Goal: Task Accomplishment & Management: Use online tool/utility

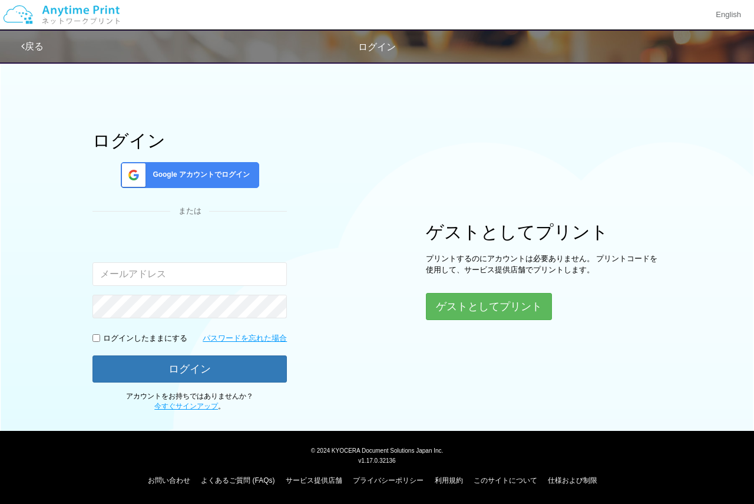
click at [379, 404] on div "ログイン Google アカウントでログイン または 入力されたメールアドレスまたはパスワードが正しくありません。 ログインしたままにする パスワードを忘れた…" at bounding box center [377, 233] width 707 height 356
click at [487, 308] on button "ゲストとしてプリント" at bounding box center [488, 306] width 125 height 26
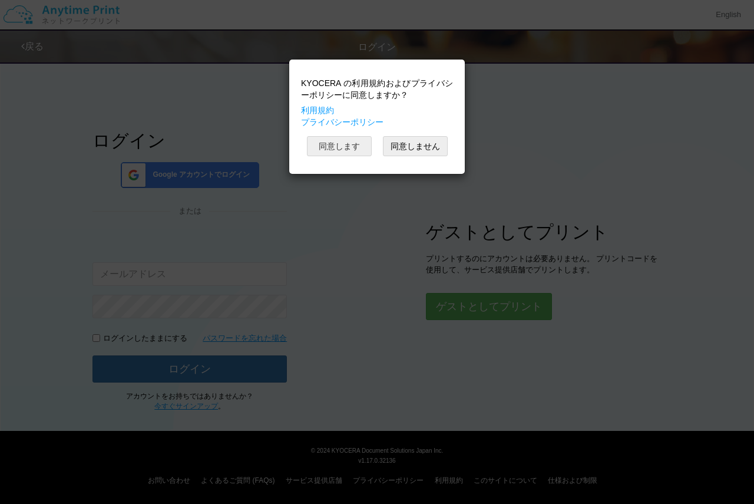
click at [349, 138] on button "同意します" at bounding box center [339, 146] width 65 height 20
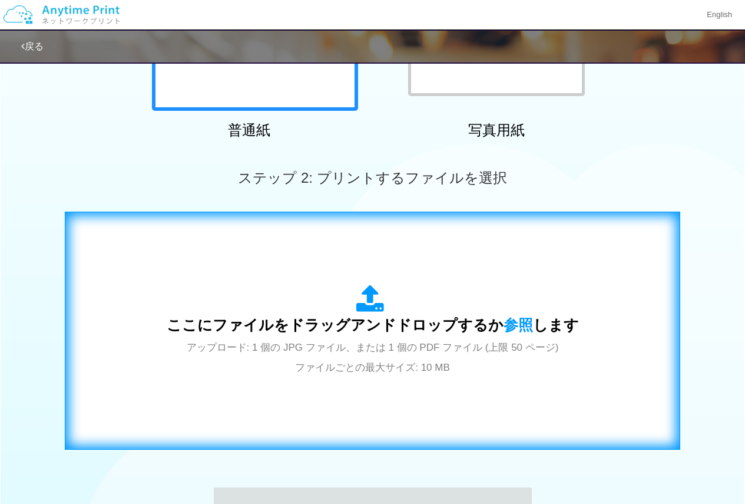
scroll to position [333, 0]
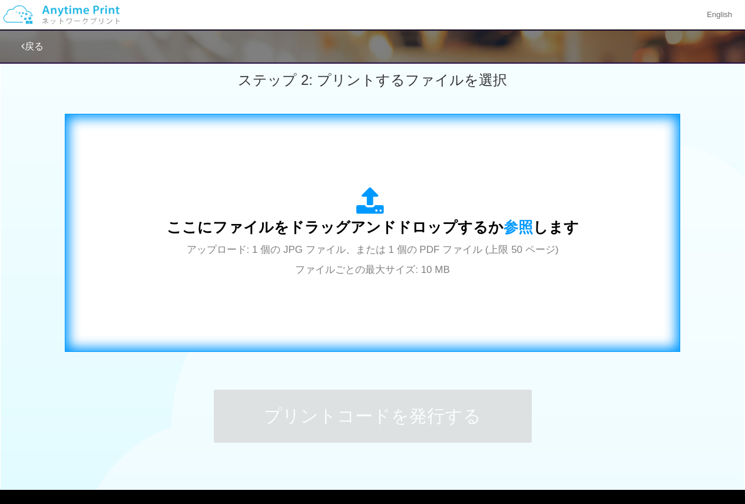
click at [378, 259] on div "ここにファイルをドラッグアンドドロップするか 参照 します アップロード: 1 個の JPG ファイル、または 1 個の PDF ファイル (上限 50 ペー…" at bounding box center [373, 233] width 412 height 92
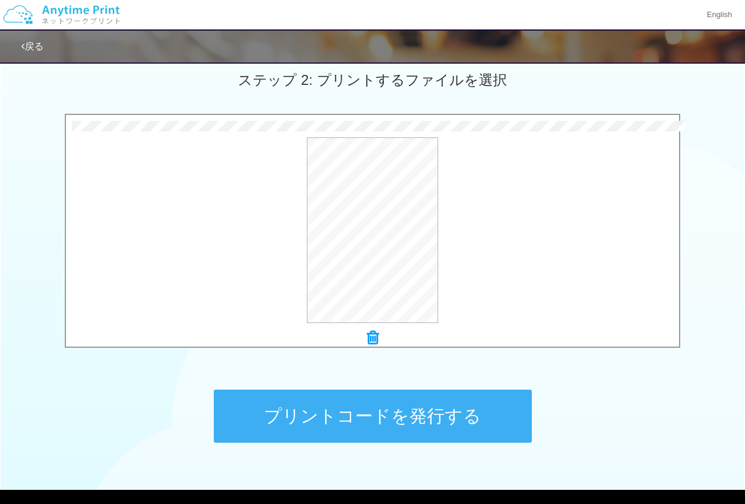
drag, startPoint x: 335, startPoint y: 413, endPoint x: 330, endPoint y: 399, distance: 14.3
click at [333, 410] on button "プリントコードを発行する" at bounding box center [373, 415] width 318 height 53
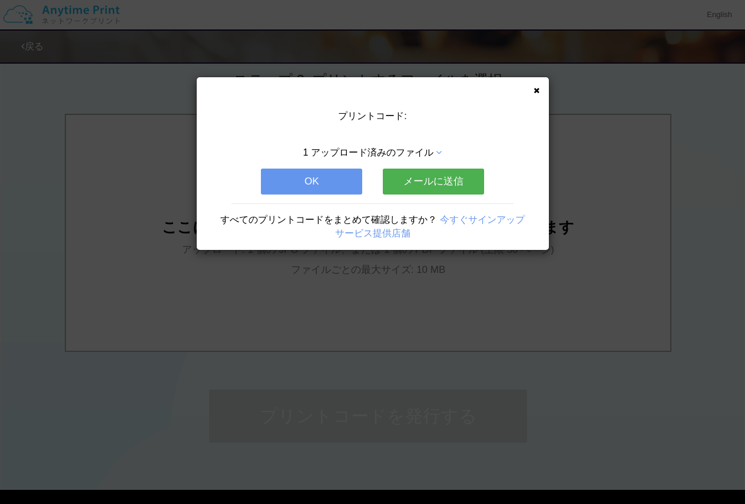
scroll to position [0, 0]
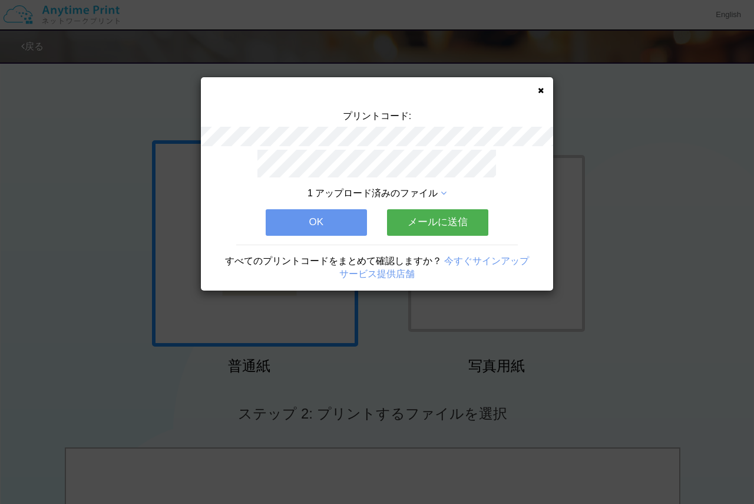
click at [320, 217] on button "OK" at bounding box center [316, 222] width 101 height 26
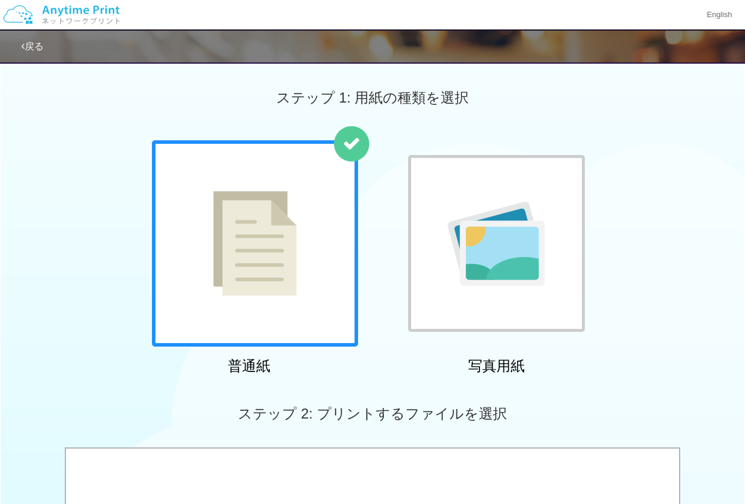
scroll to position [236, 0]
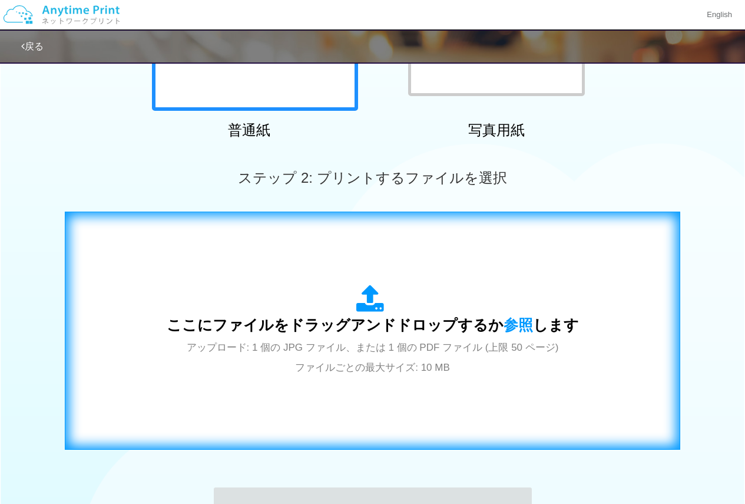
click at [346, 378] on div "ここにファイルをドラッグアンドドロップするか 参照 します アップロード: 1 個の JPG ファイル、または 1 個の PDF ファイル (上限 50 ペー…" at bounding box center [372, 330] width 591 height 213
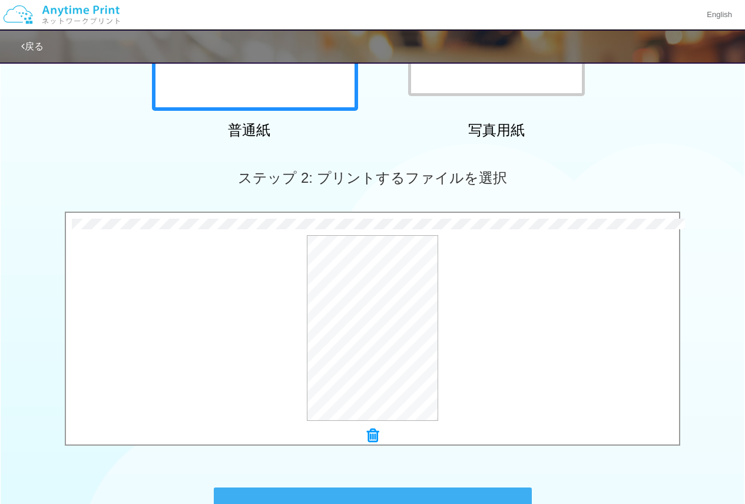
scroll to position [295, 0]
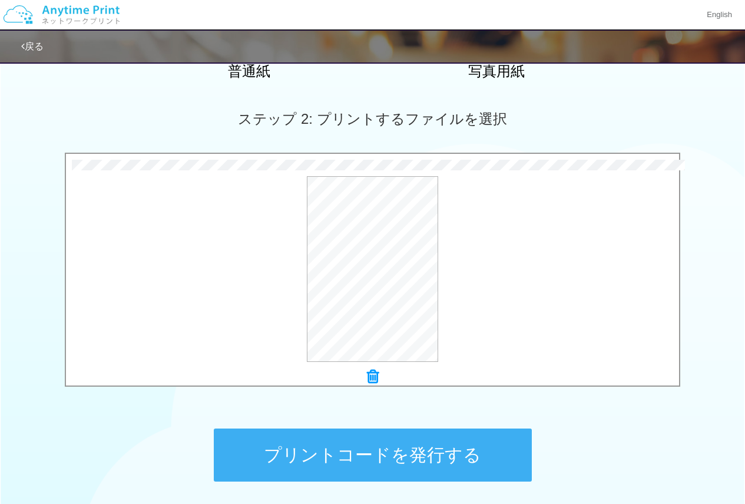
click at [291, 454] on button "プリントコードを発行する" at bounding box center [373, 454] width 318 height 53
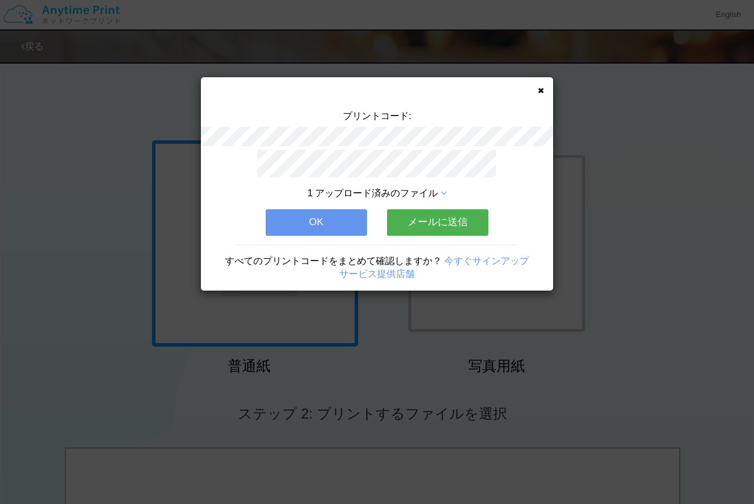
click at [327, 217] on button "OK" at bounding box center [316, 222] width 101 height 26
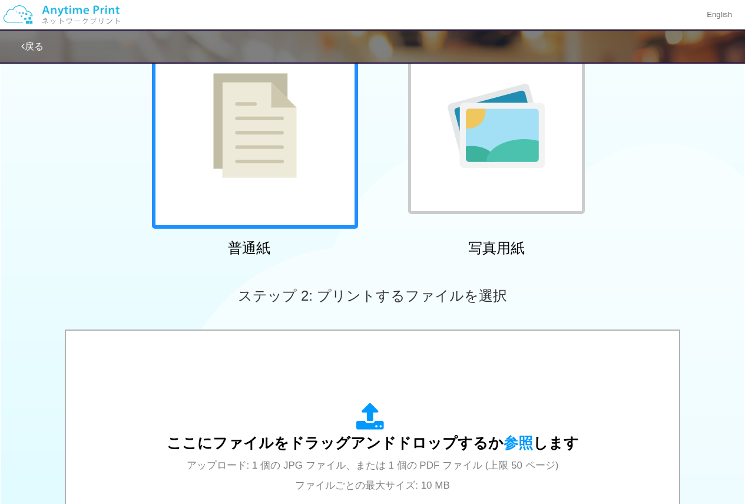
scroll to position [177, 0]
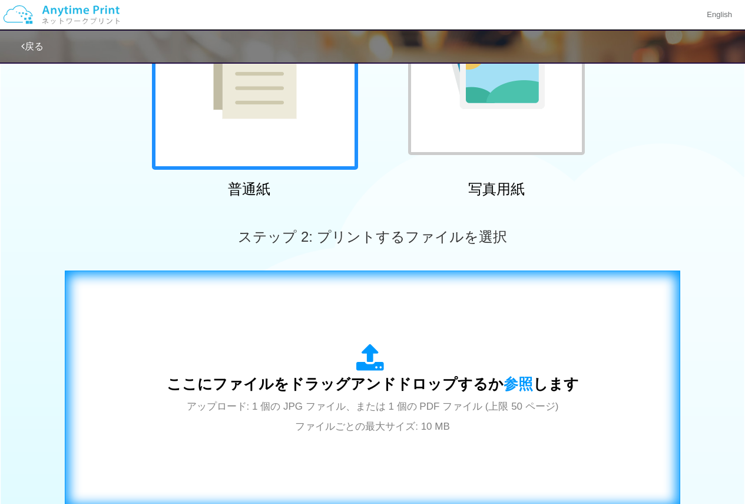
click at [322, 346] on div "ここにファイルをドラッグアンドドロップするか 参照 します アップロード: 1 個の JPG ファイル、または 1 個の PDF ファイル (上限 50 ペー…" at bounding box center [373, 389] width 412 height 92
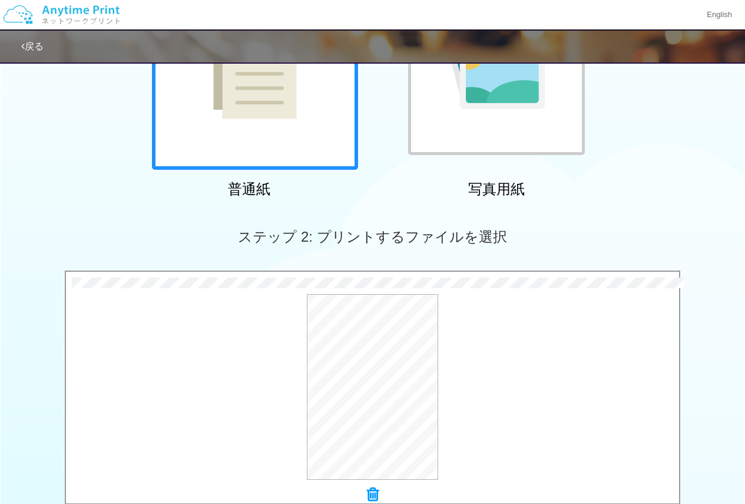
scroll to position [295, 0]
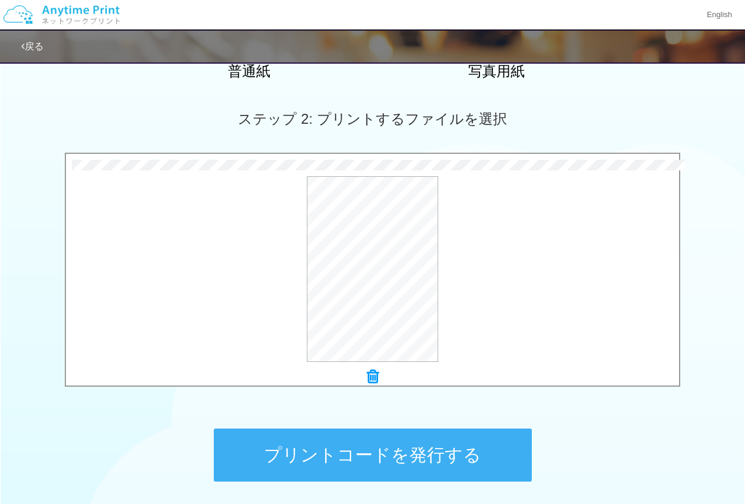
drag, startPoint x: 273, startPoint y: 424, endPoint x: 274, endPoint y: 437, distance: 13.6
click at [273, 426] on div "プリントコードを発行する" at bounding box center [372, 455] width 353 height 124
click at [274, 437] on button "プリントコードを発行する" at bounding box center [373, 454] width 318 height 53
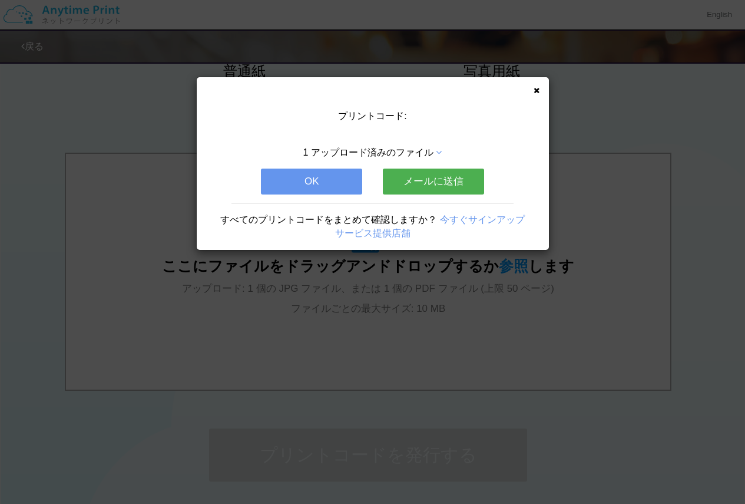
scroll to position [0, 0]
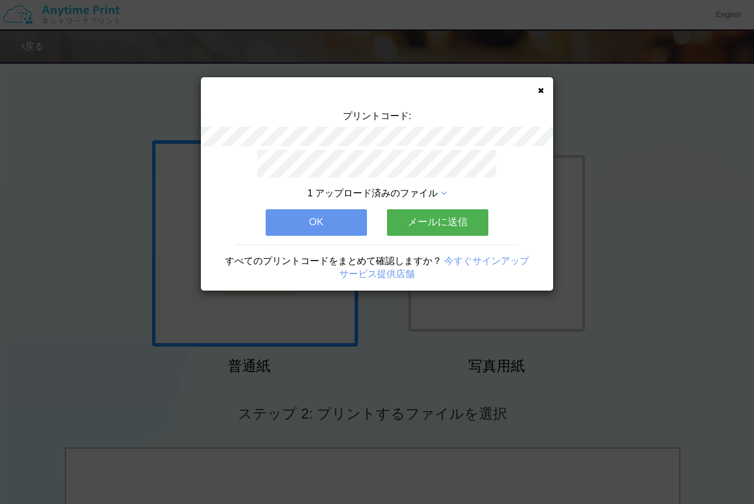
click at [295, 211] on button "OK" at bounding box center [316, 222] width 101 height 26
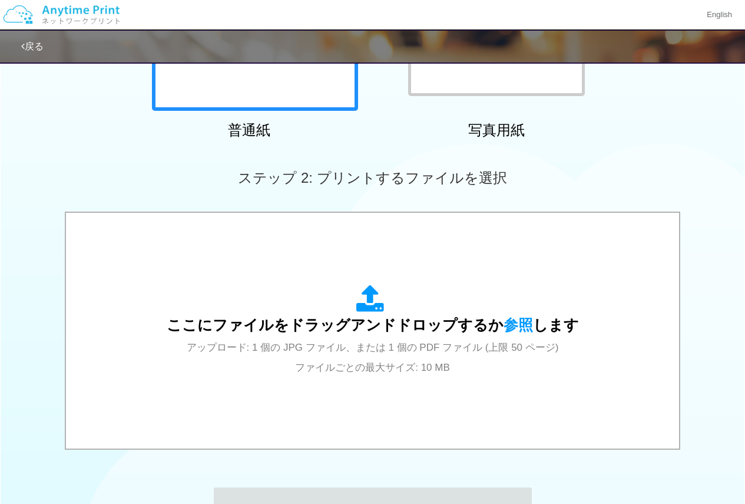
scroll to position [295, 0]
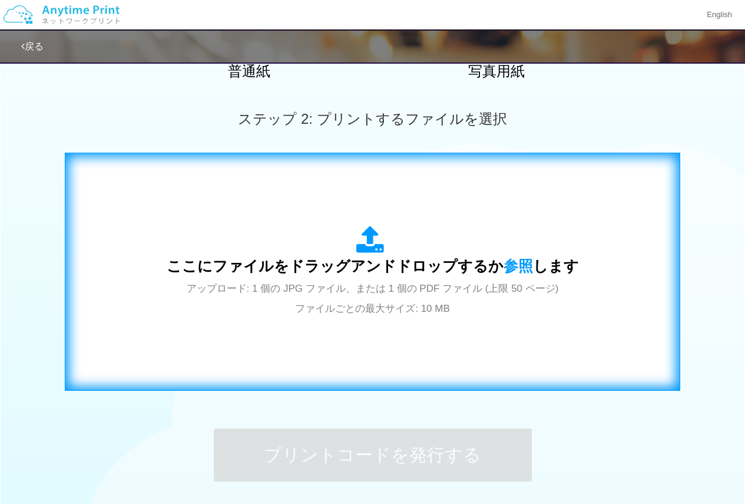
click at [291, 292] on span "アップロード: 1 個の JPG ファイル、または 1 個の PDF ファイル (上限 50 ページ) ファイルごとの最大サイズ: 10 MB" at bounding box center [373, 298] width 372 height 31
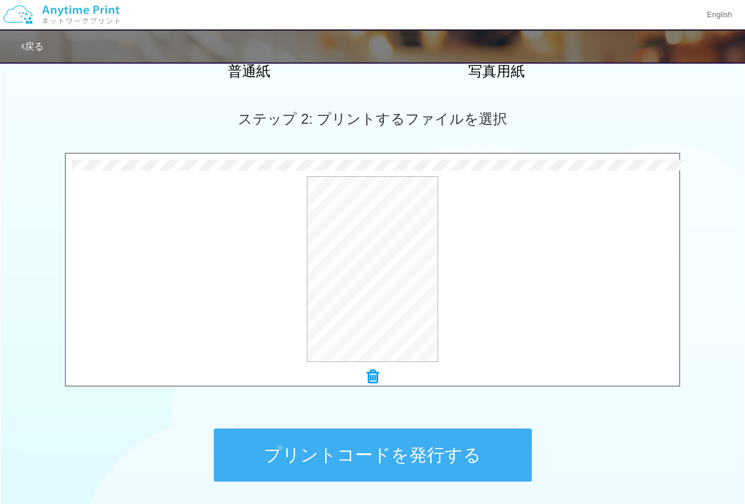
scroll to position [333, 0]
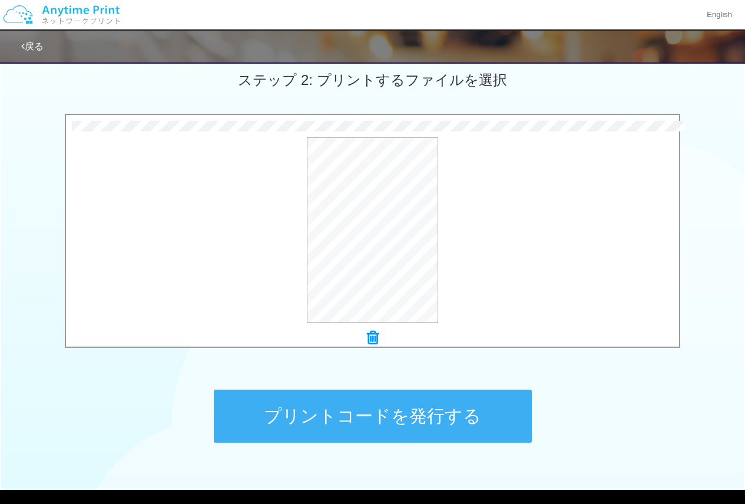
click at [279, 411] on button "プリントコードを発行する" at bounding box center [373, 415] width 318 height 53
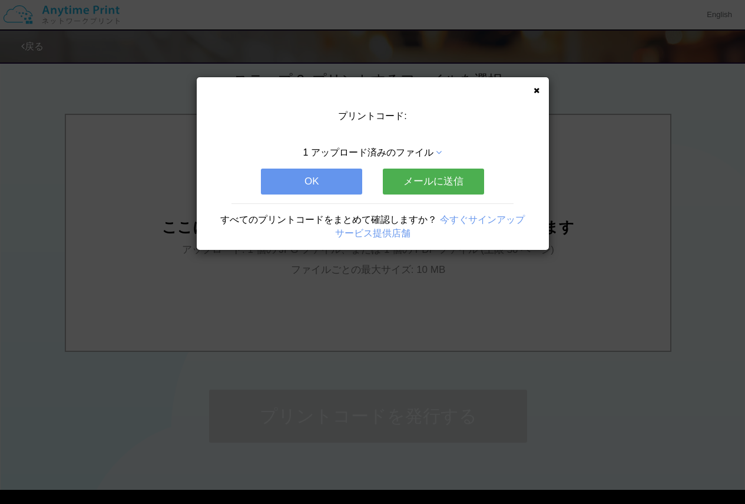
scroll to position [0, 0]
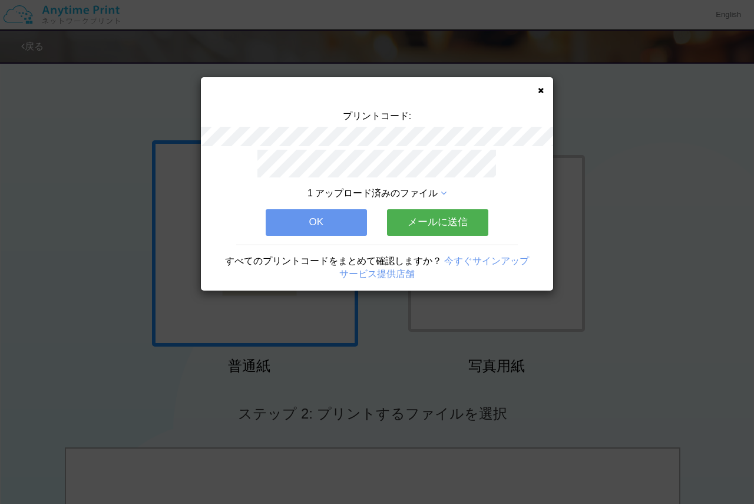
click at [318, 213] on button "OK" at bounding box center [316, 222] width 101 height 26
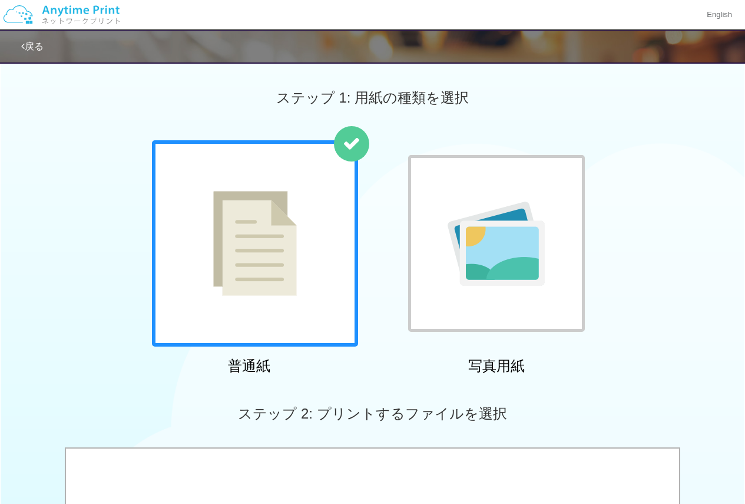
scroll to position [118, 0]
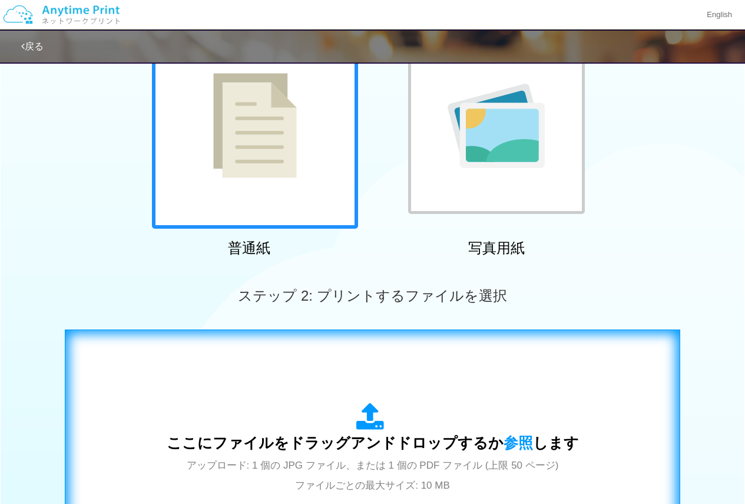
click at [283, 377] on div "ここにファイルをドラッグアンドドロップするか 参照 します アップロード: 1 個の JPG ファイル、または 1 個の PDF ファイル (上限 50 ペー…" at bounding box center [372, 448] width 591 height 213
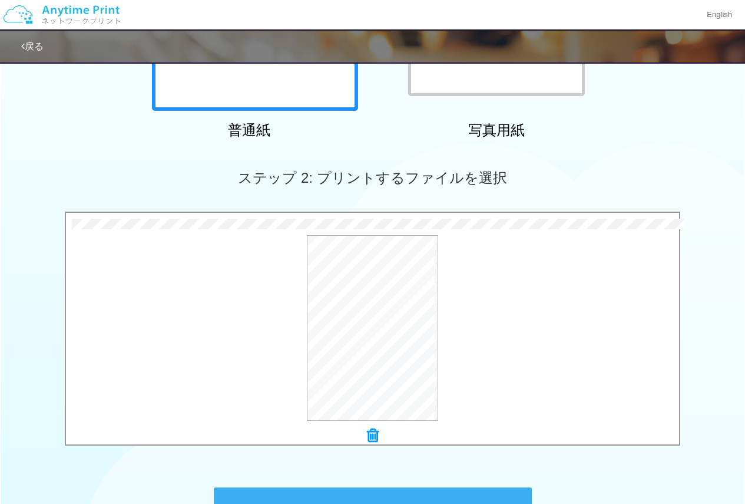
scroll to position [392, 0]
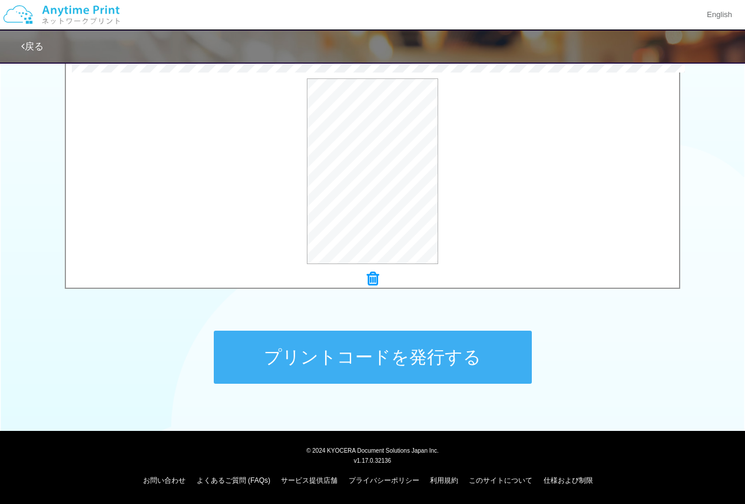
click at [280, 346] on button "プリントコードを発行する" at bounding box center [373, 356] width 318 height 53
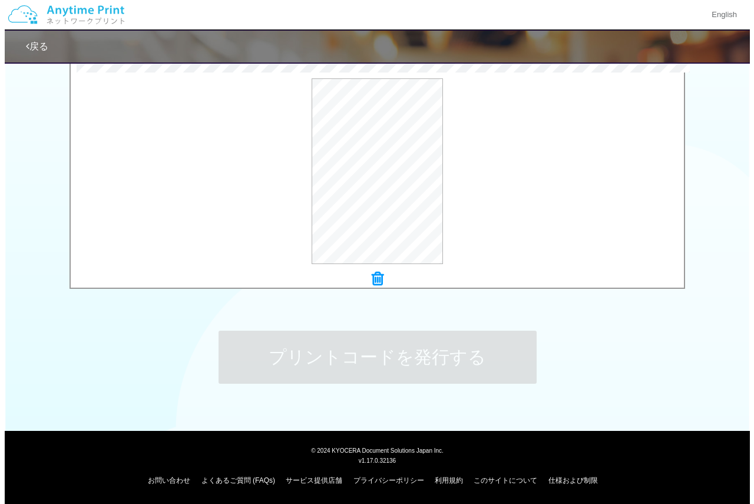
scroll to position [0, 0]
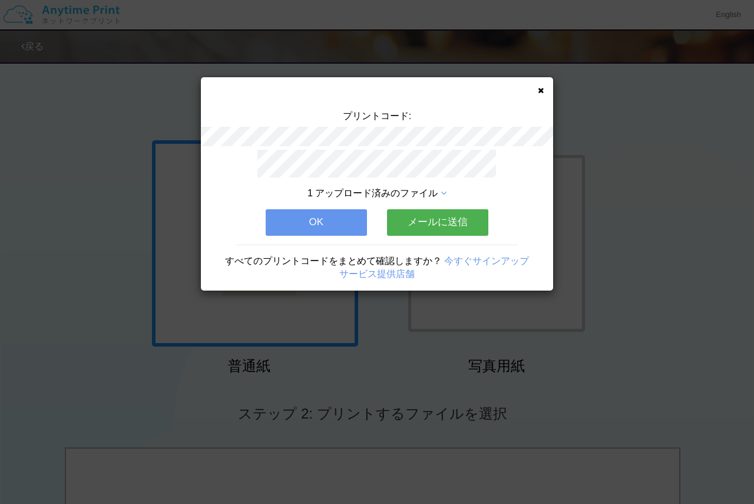
click at [305, 221] on button "OK" at bounding box center [316, 222] width 101 height 26
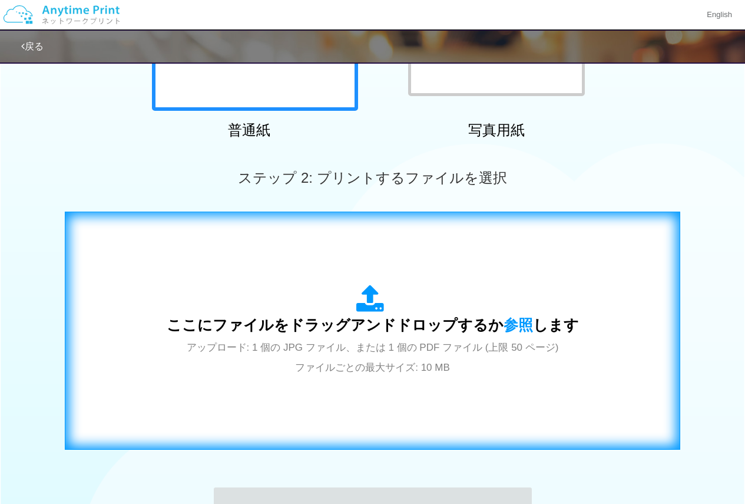
scroll to position [295, 0]
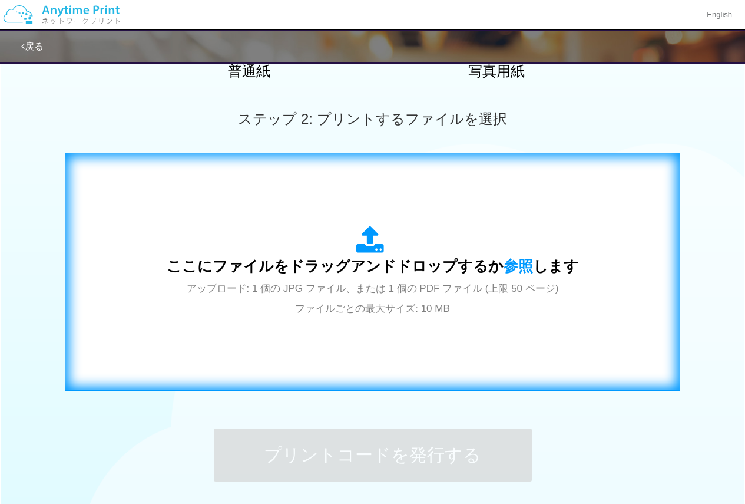
click at [339, 339] on div "ここにファイルをドラッグアンドドロップするか 参照 します アップロード: 1 個の JPG ファイル、または 1 個の PDF ファイル (上限 50 ペー…" at bounding box center [372, 271] width 591 height 213
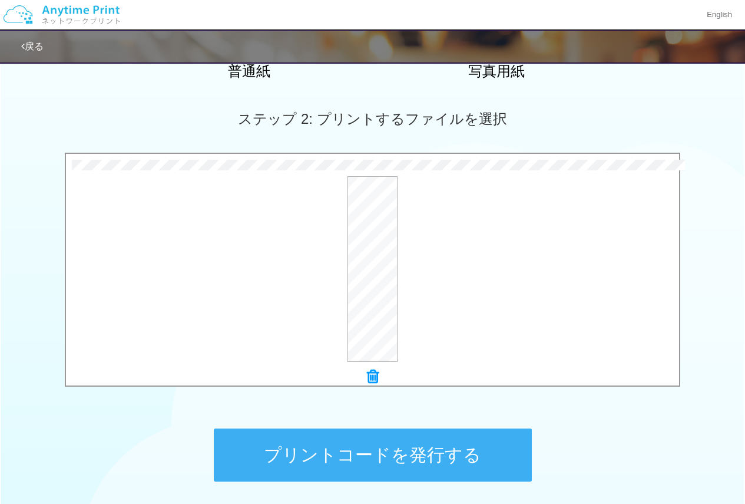
scroll to position [392, 0]
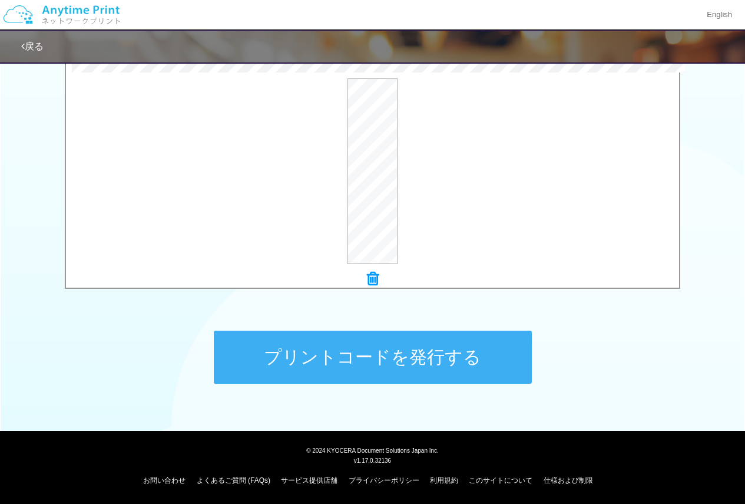
click at [326, 350] on button "プリントコードを発行する" at bounding box center [373, 356] width 318 height 53
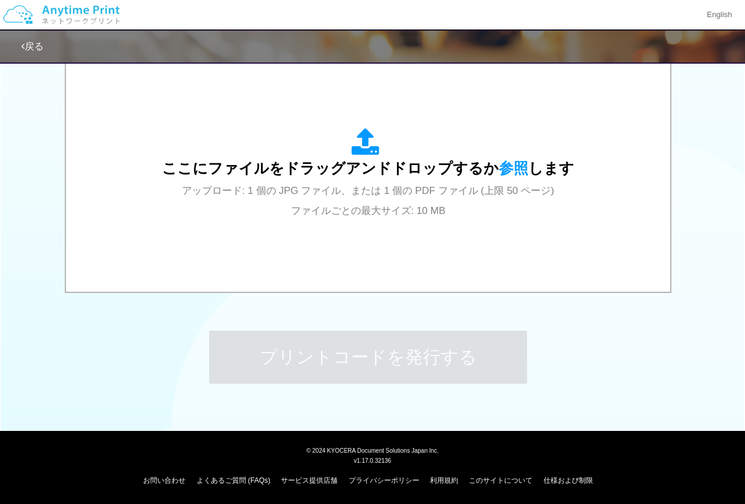
scroll to position [0, 0]
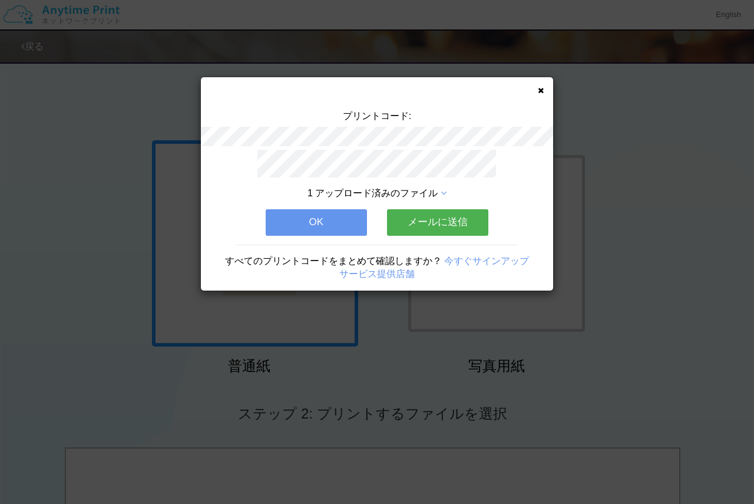
click at [347, 217] on button "OK" at bounding box center [316, 222] width 101 height 26
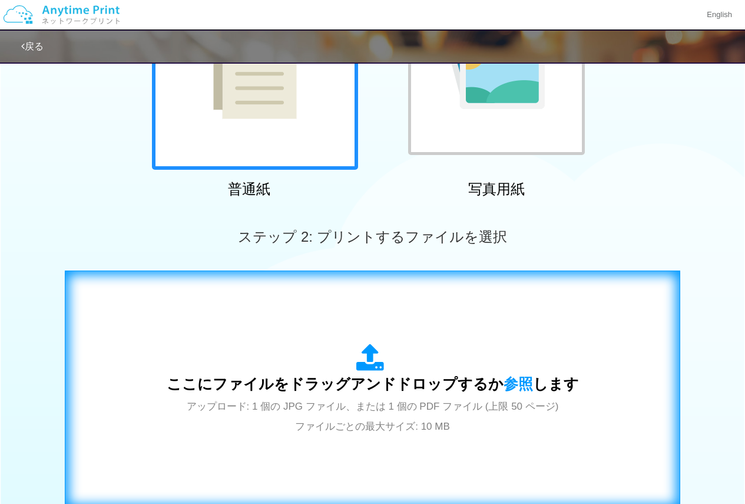
scroll to position [236, 0]
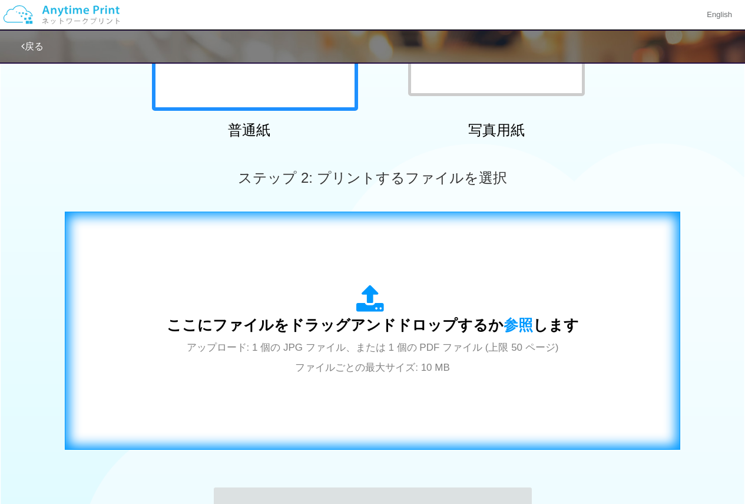
click at [330, 350] on span "アップロード: 1 個の JPG ファイル、または 1 個の PDF ファイル (上限 50 ページ) ファイルごとの最大サイズ: 10 MB" at bounding box center [373, 357] width 372 height 31
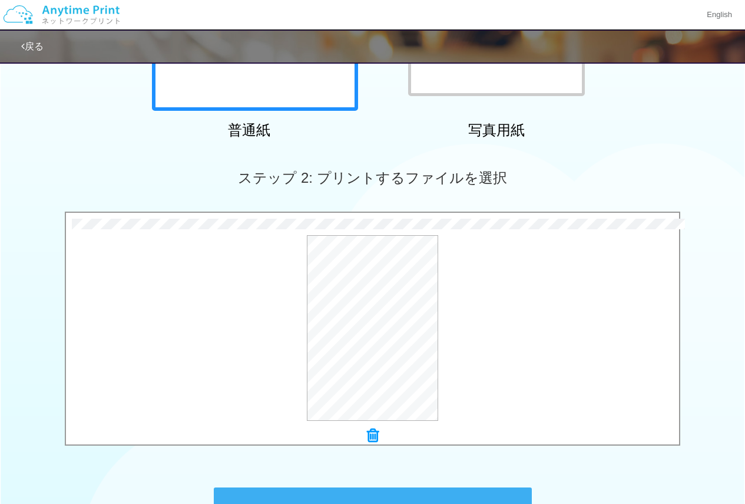
scroll to position [392, 0]
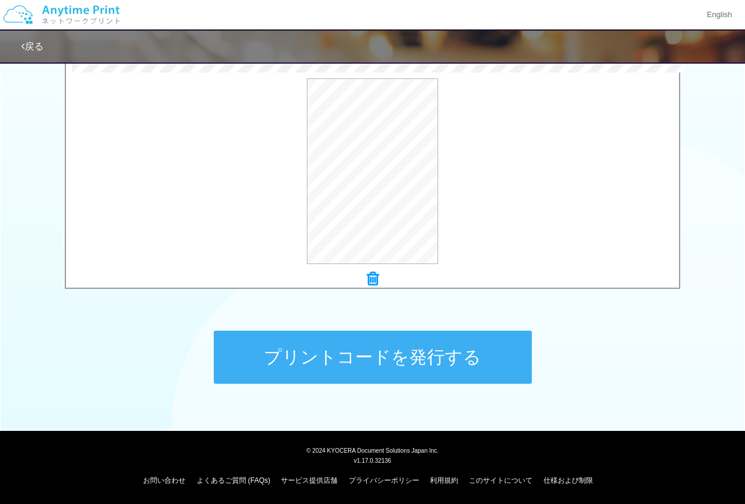
click at [313, 340] on button "プリントコードを発行する" at bounding box center [373, 356] width 318 height 53
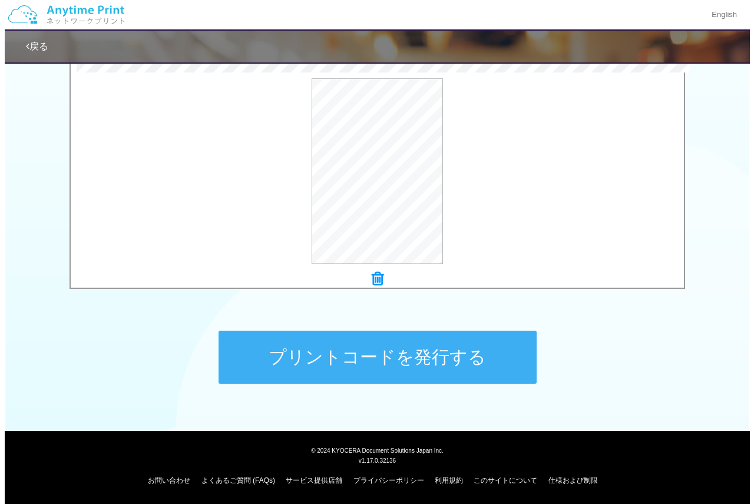
scroll to position [0, 0]
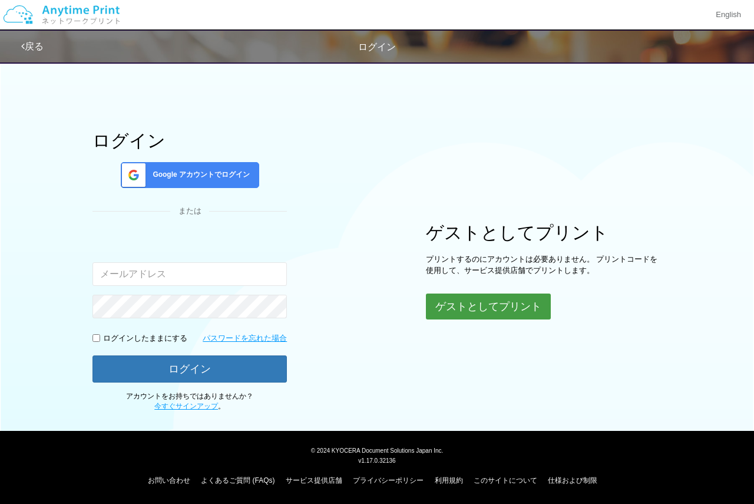
click at [461, 306] on button "ゲストとしてプリント" at bounding box center [488, 306] width 125 height 26
click at [499, 310] on button "ゲストとしてプリント" at bounding box center [488, 306] width 125 height 26
click at [494, 306] on button "ゲストとしてプリント" at bounding box center [488, 306] width 125 height 26
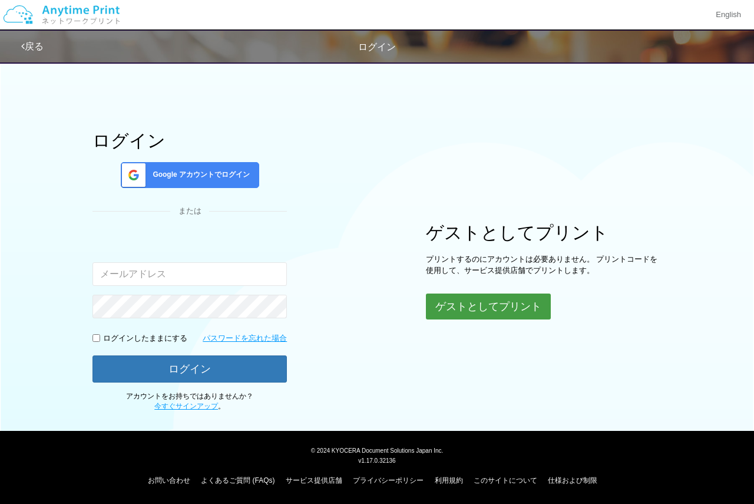
click at [494, 306] on body "English 戻る ログイン ログイン Google アカウントでログイン または 入力されたメールアドレスまたはパスワードが正しくありません。" at bounding box center [377, 252] width 754 height 504
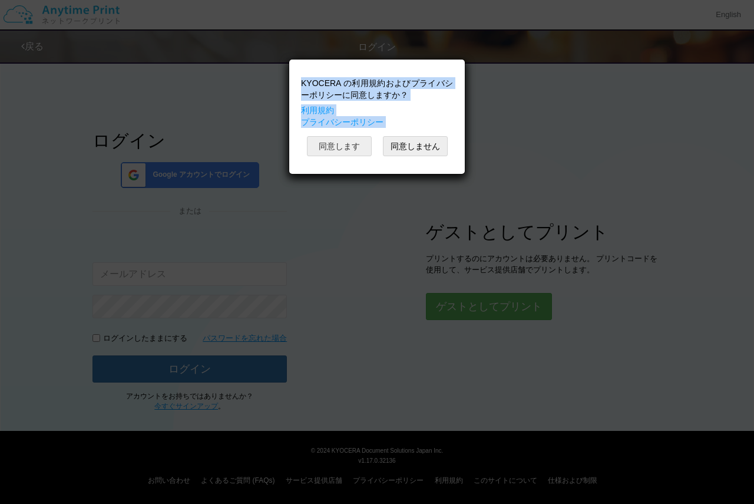
click at [364, 145] on button "同意します" at bounding box center [339, 146] width 65 height 20
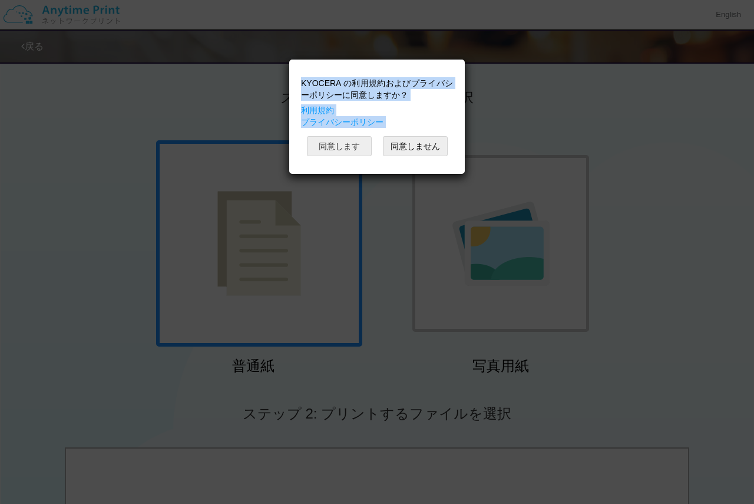
click at [358, 142] on button "同意します" at bounding box center [339, 146] width 65 height 20
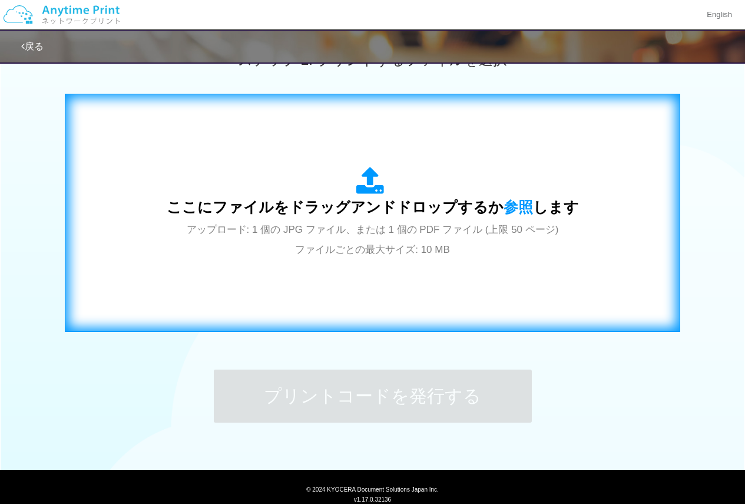
scroll to position [392, 0]
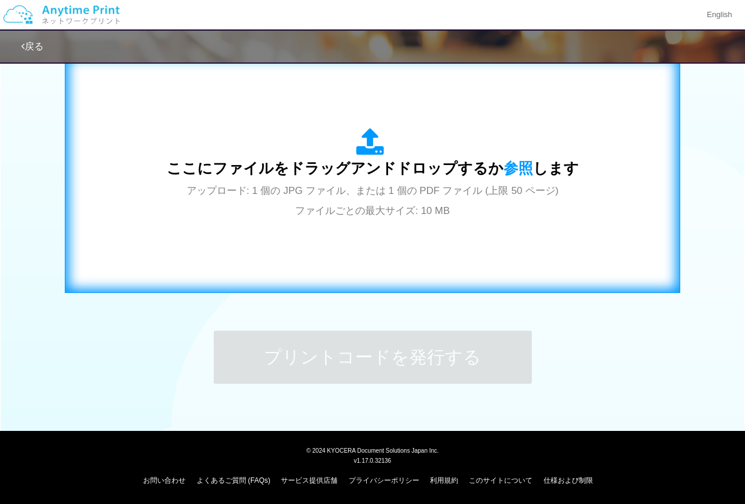
click at [374, 258] on div "ここにファイルをドラッグアンドドロップするか 参照 します アップロード: 1 個の JPG ファイル、または 1 個の PDF ファイル (上限 50 ペー…" at bounding box center [372, 173] width 591 height 213
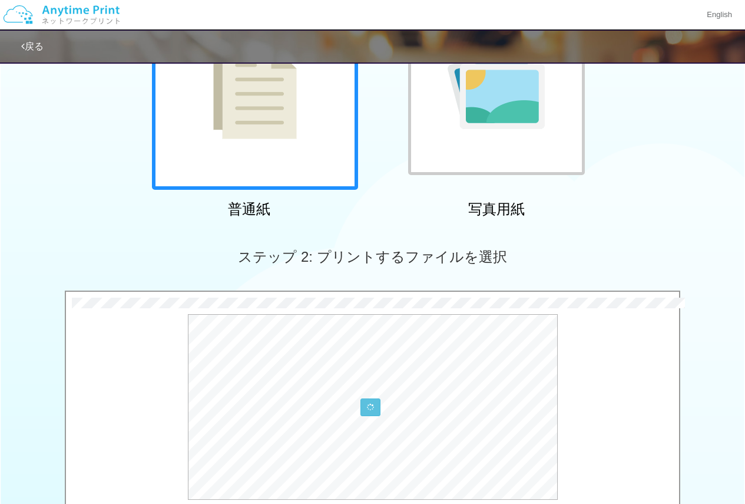
scroll to position [333, 0]
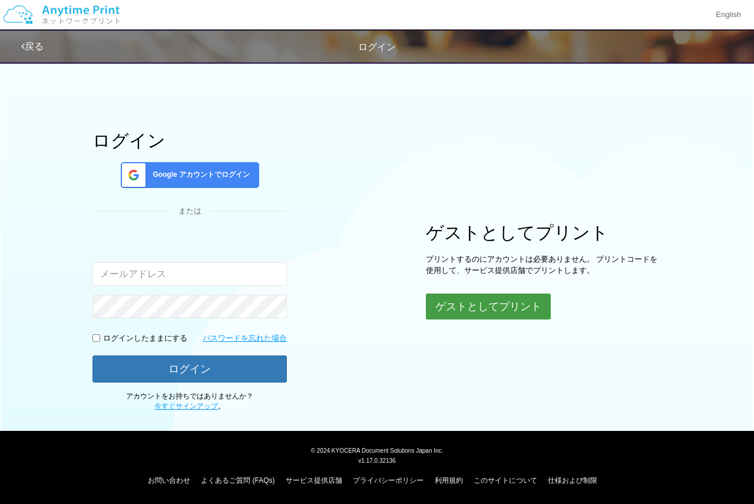
click at [463, 302] on button "ゲストとしてプリント" at bounding box center [488, 306] width 125 height 26
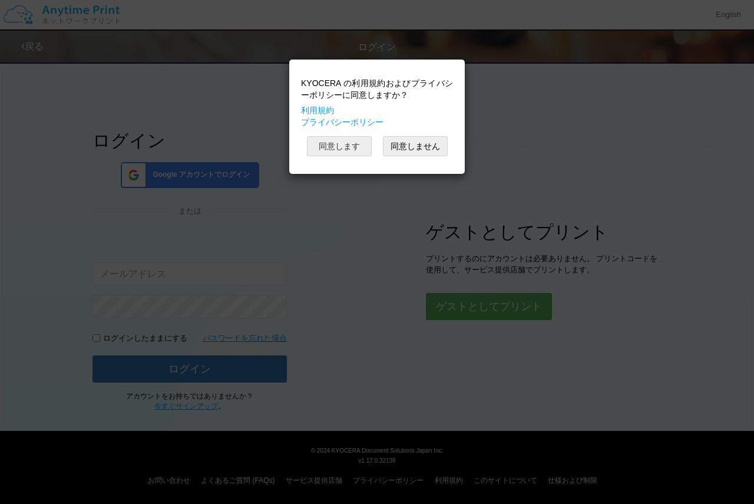
click at [311, 140] on button "同意します" at bounding box center [339, 146] width 65 height 20
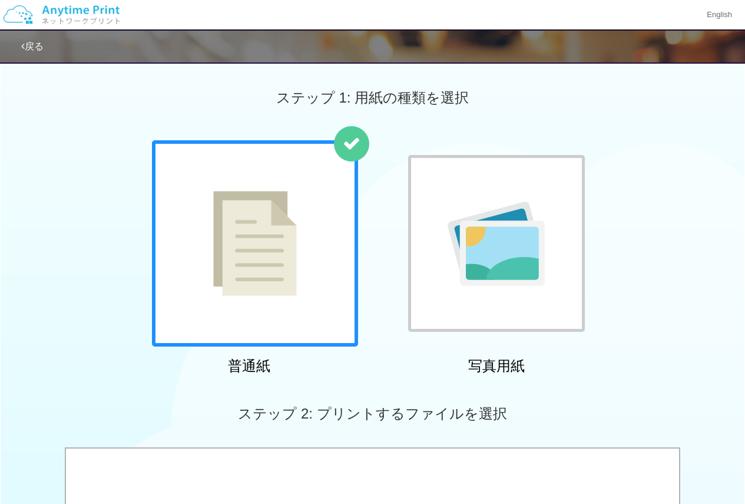
scroll to position [392, 0]
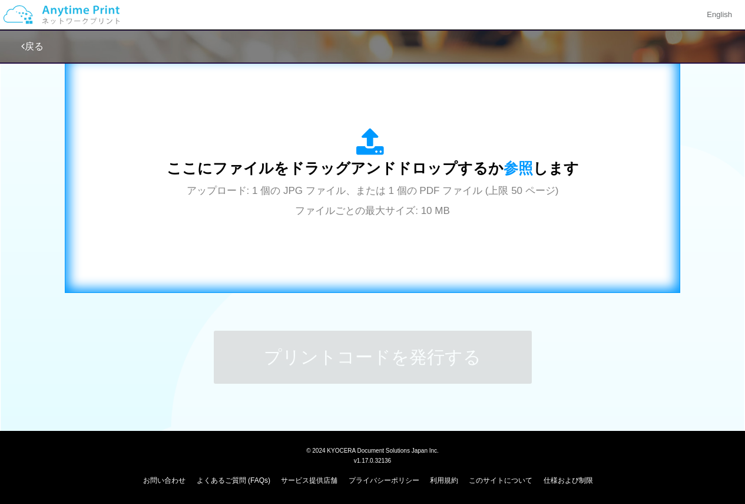
click at [348, 220] on div "ここにファイルをドラッグアンドドロップするか 参照 します アップロード: 1 個の JPG ファイル、または 1 個の PDF ファイル (上限 50 ペー…" at bounding box center [372, 173] width 591 height 213
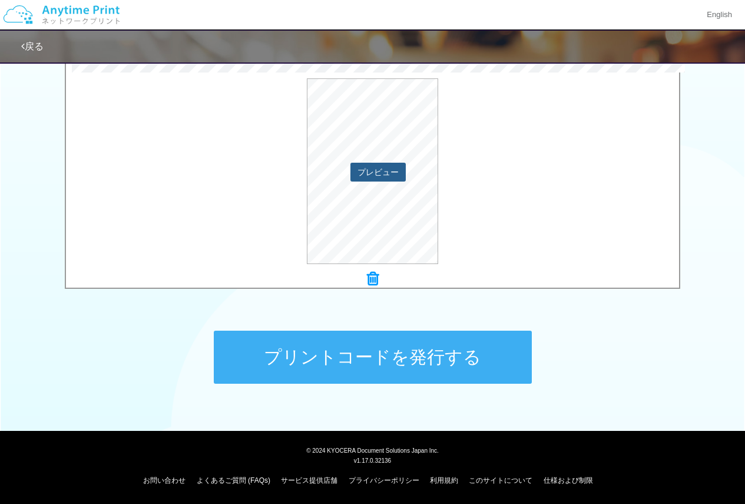
click at [383, 168] on button "プレビュー" at bounding box center [377, 172] width 55 height 19
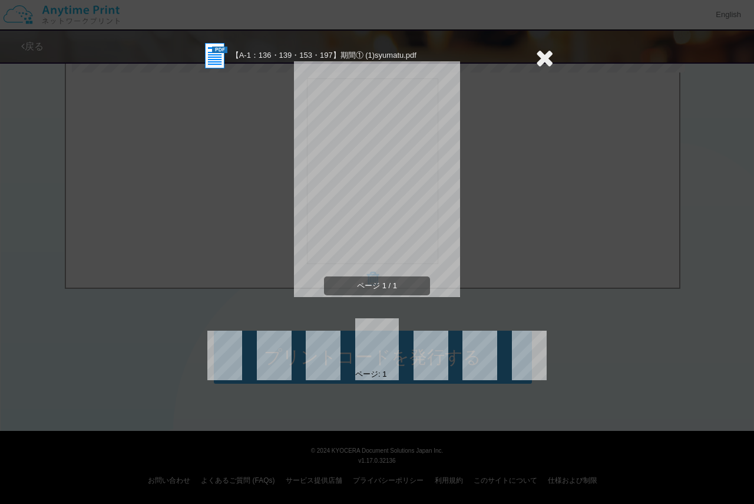
click at [543, 55] on icon at bounding box center [544, 58] width 18 height 24
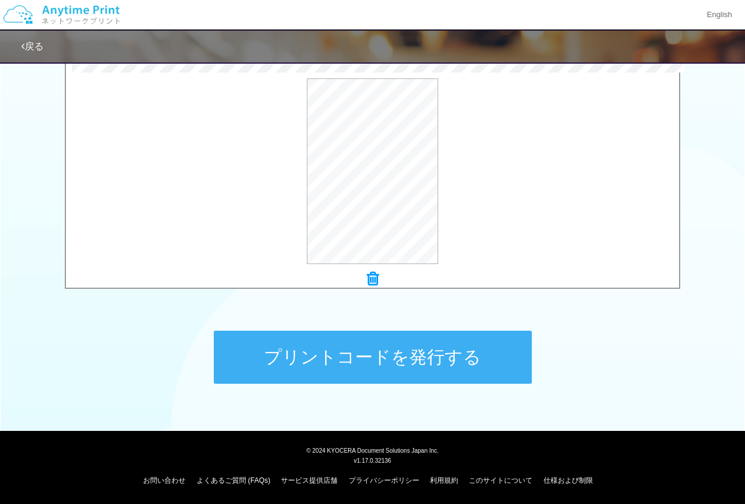
click at [412, 345] on button "プリントコードを発行する" at bounding box center [373, 356] width 318 height 53
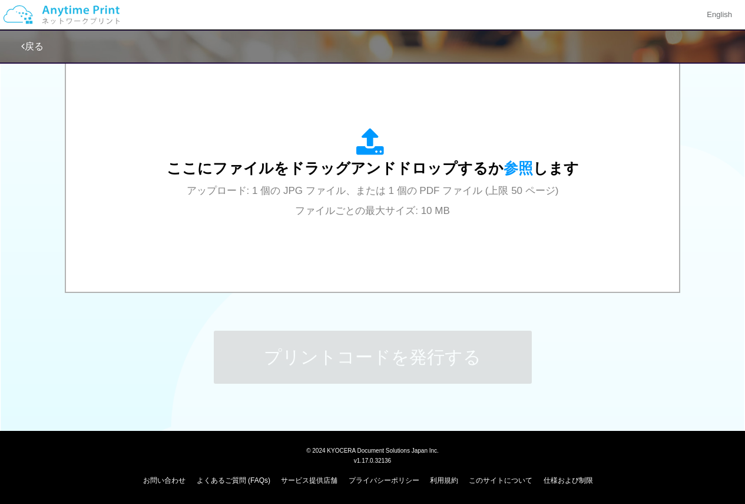
scroll to position [0, 0]
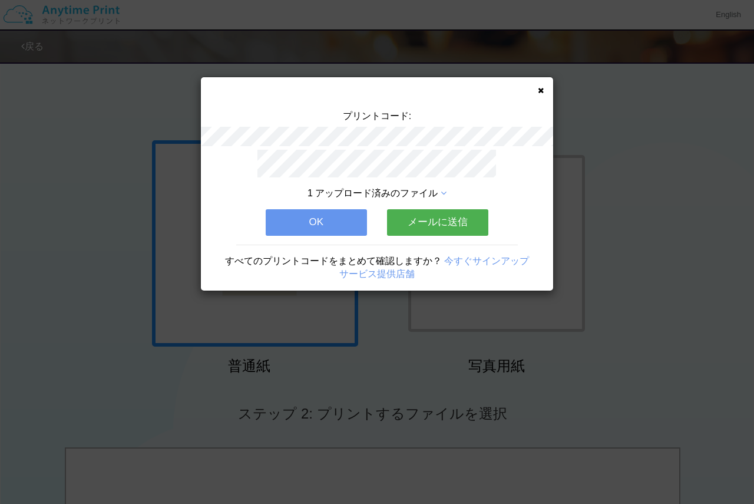
click at [324, 217] on button "OK" at bounding box center [316, 222] width 101 height 26
